Goal: Transaction & Acquisition: Purchase product/service

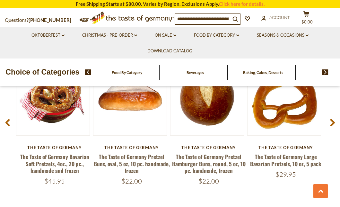
scroll to position [869, 0]
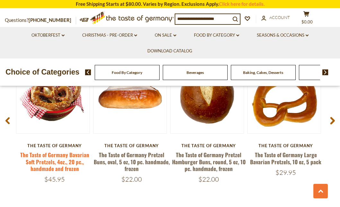
click at [56, 160] on link "The Taste of Germany Bavarian Soft Pretzels, 4oz., 20 pc., handmade and frozen" at bounding box center [54, 162] width 69 height 22
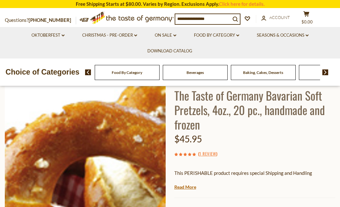
scroll to position [41, 0]
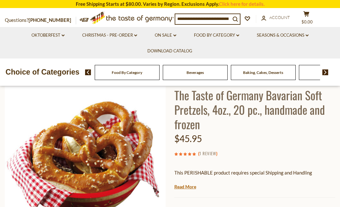
click at [208, 151] on link "1 Review" at bounding box center [208, 153] width 17 height 7
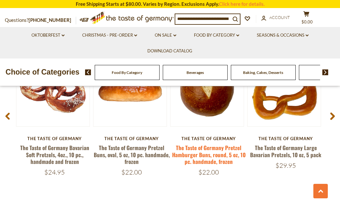
scroll to position [735, 0]
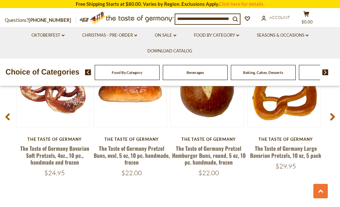
click at [261, 74] on span "Baking, Cakes, Desserts" at bounding box center [263, 72] width 40 height 5
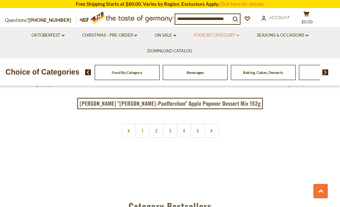
scroll to position [1447, 0]
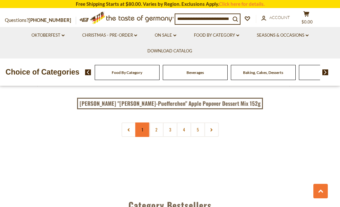
click at [143, 122] on link "1" at bounding box center [142, 129] width 14 height 14
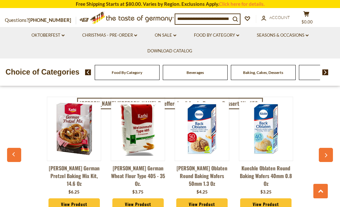
scroll to position [1575, 0]
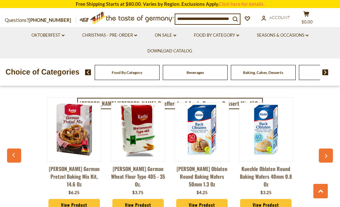
click at [68, 199] on link "View Product" at bounding box center [75, 205] width 52 height 12
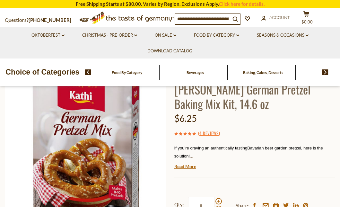
scroll to position [47, 0]
click at [203, 130] on link "4 Reviews" at bounding box center [209, 133] width 19 height 7
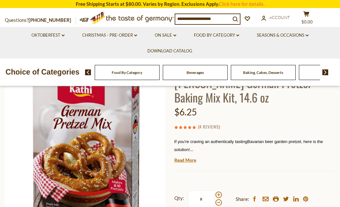
scroll to position [57, 0]
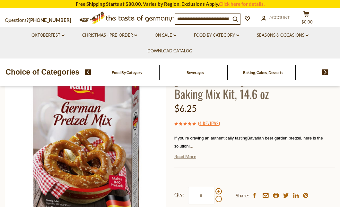
click at [185, 156] on link "Read More" at bounding box center [186, 156] width 22 height 6
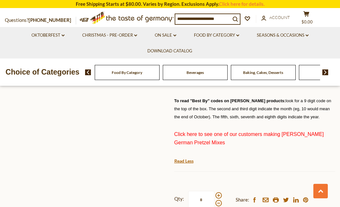
scroll to position [229, 0]
click at [195, 131] on span "Click here to see one of our customers making Kathi German Pretzel Mixes" at bounding box center [250, 138] width 150 height 14
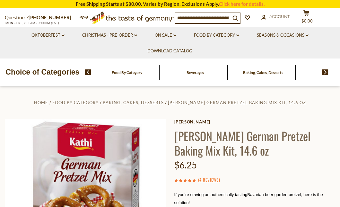
scroll to position [0, 0]
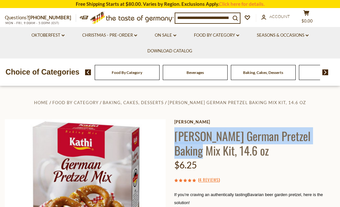
drag, startPoint x: 173, startPoint y: 136, endPoint x: 325, endPoint y: 136, distance: 151.7
copy h1 "Kathi German Pretzel Baking Mix Kit"
